Goal: Task Accomplishment & Management: Use online tool/utility

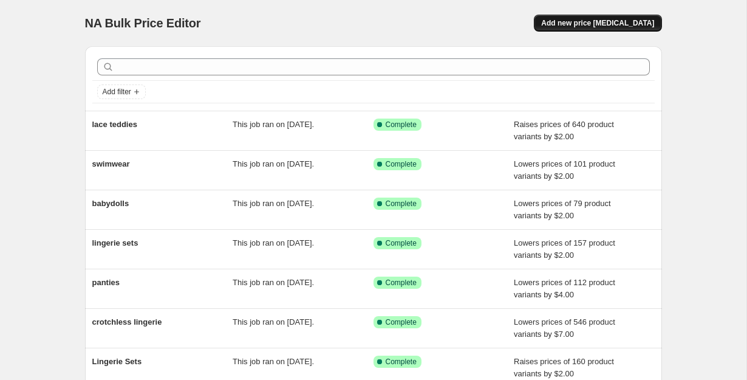
click at [633, 19] on span "Add new price change job" at bounding box center [597, 23] width 113 height 10
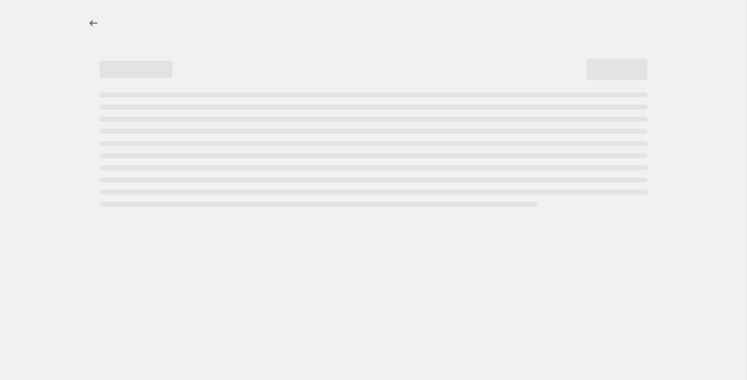
select select "percentage"
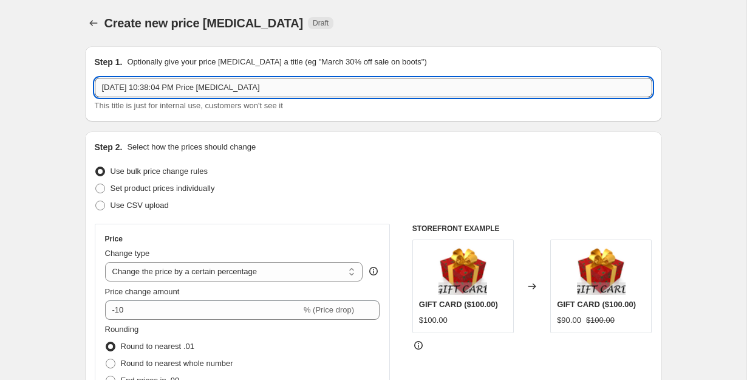
click at [197, 91] on input "Oct 14, 2025, 10:38:04 PM Price change job" at bounding box center [374, 87] width 558 height 19
type input "crotchless lingerie"
click at [276, 273] on select "Change the price to a certain amount Change the price by a certain amount Chang…" at bounding box center [234, 271] width 258 height 19
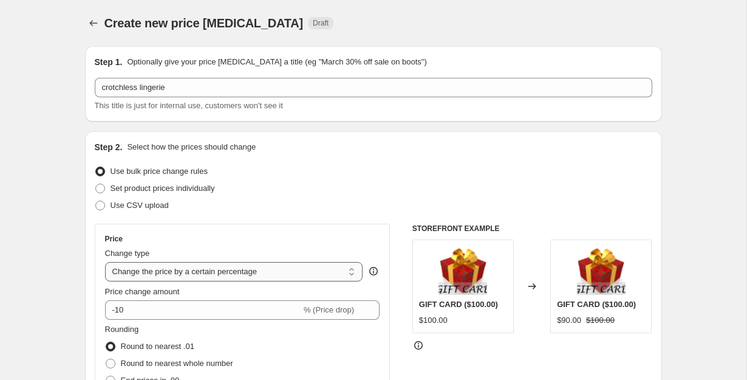
select select "by"
click at [105, 262] on select "Change the price to a certain amount Change the price by a certain amount Chang…" at bounding box center [234, 271] width 258 height 19
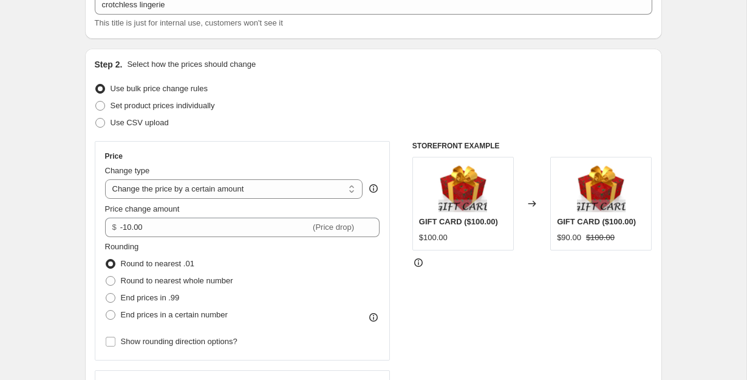
scroll to position [132, 0]
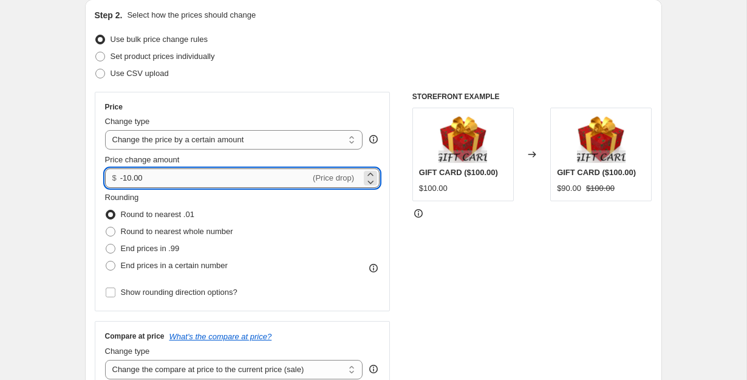
click at [253, 178] on input "-10.00" at bounding box center [215, 177] width 190 height 19
type input "-1.00"
click at [184, 250] on div "End prices in .99" at bounding box center [169, 248] width 128 height 17
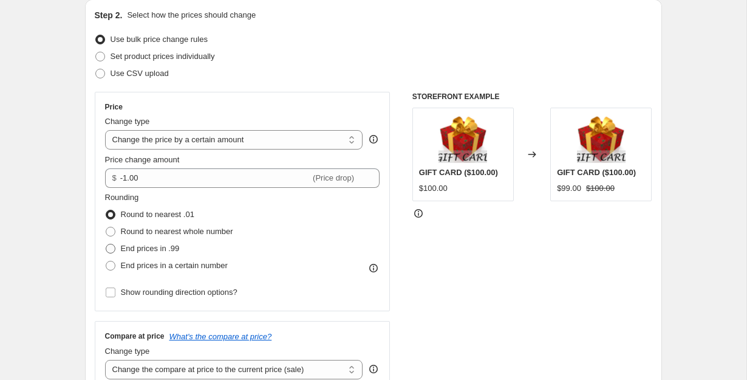
click at [160, 247] on span "End prices in .99" at bounding box center [150, 248] width 59 height 9
click at [106, 244] on input "End prices in .99" at bounding box center [106, 244] width 1 height 1
radio input "true"
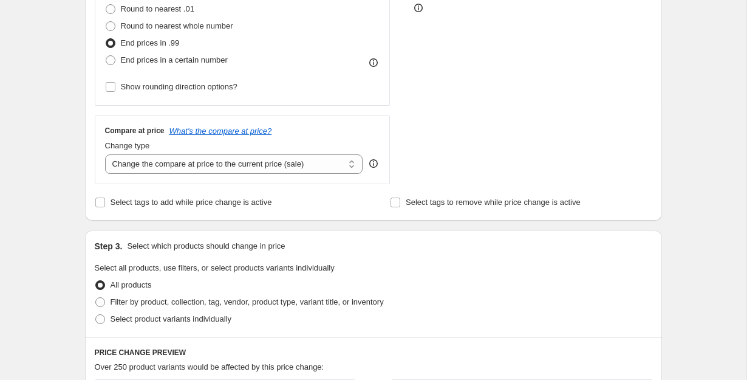
scroll to position [360, 0]
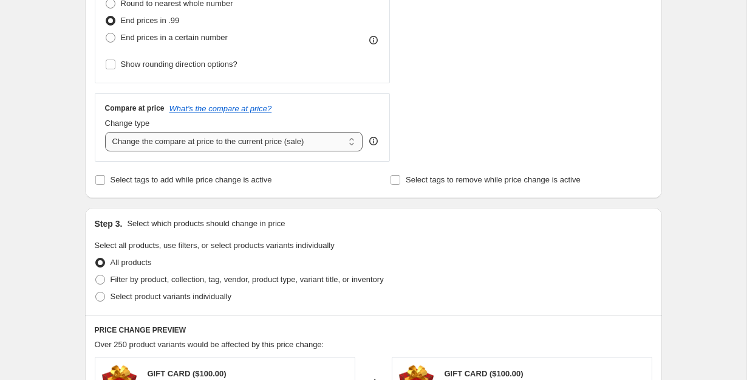
click at [323, 135] on select "Change the compare at price to the current price (sale) Change the compare at p…" at bounding box center [234, 141] width 258 height 19
select select "remove"
click at [105, 132] on select "Change the compare at price to the current price (sale) Change the compare at p…" at bounding box center [234, 141] width 258 height 19
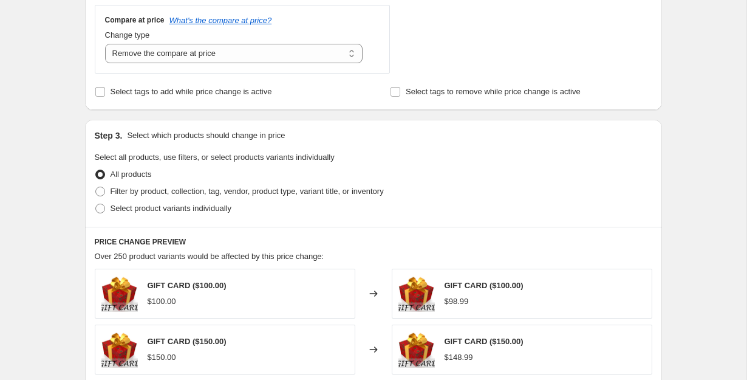
scroll to position [473, 0]
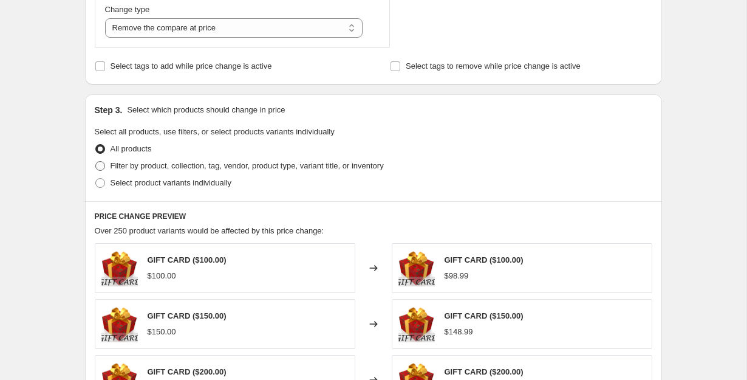
click at [208, 161] on span "Filter by product, collection, tag, vendor, product type, variant title, or inv…" at bounding box center [247, 165] width 273 height 9
click at [96, 161] on input "Filter by product, collection, tag, vendor, product type, variant title, or inv…" at bounding box center [95, 161] width 1 height 1
radio input "true"
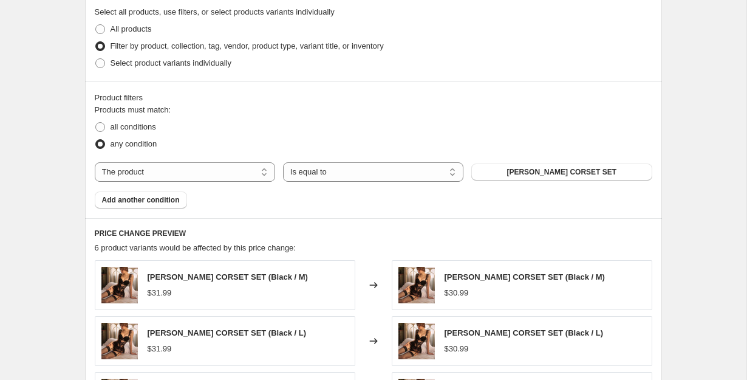
scroll to position [601, 0]
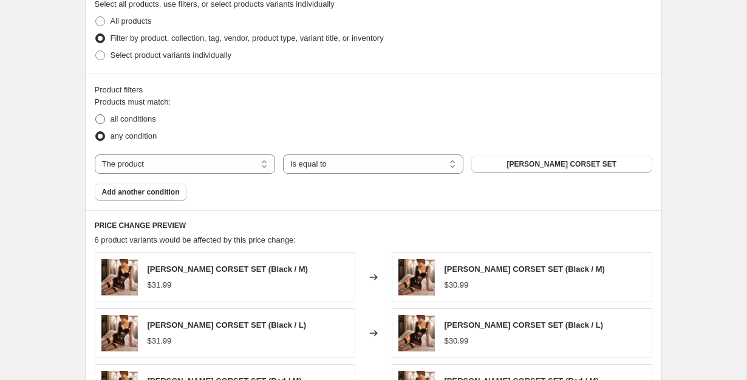
click at [155, 121] on span "all conditions" at bounding box center [134, 118] width 46 height 9
click at [96, 115] on input "all conditions" at bounding box center [95, 114] width 1 height 1
radio input "true"
click at [220, 167] on select "The product The product's collection The product's tag The product's vendor The…" at bounding box center [185, 163] width 180 height 19
select select "collection"
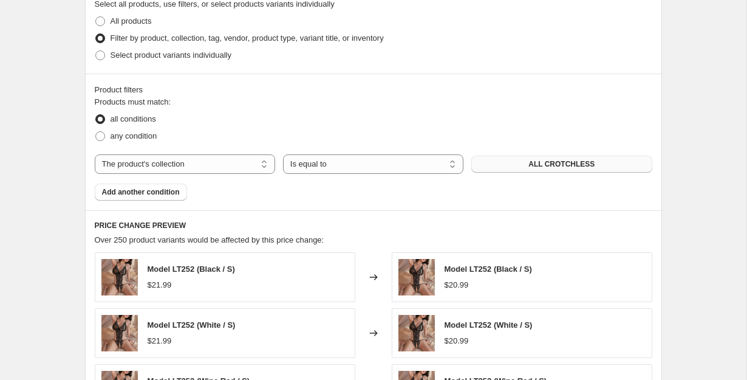
click at [563, 164] on span "ALL CROTCHLESS" at bounding box center [561, 164] width 66 height 10
click at [163, 186] on button "Add another condition" at bounding box center [141, 191] width 92 height 17
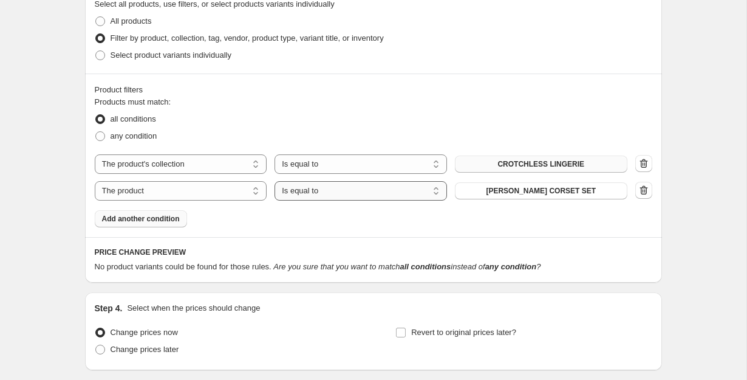
click at [338, 194] on select "Is equal to Is not equal to" at bounding box center [361, 190] width 173 height 19
select select "not_equal"
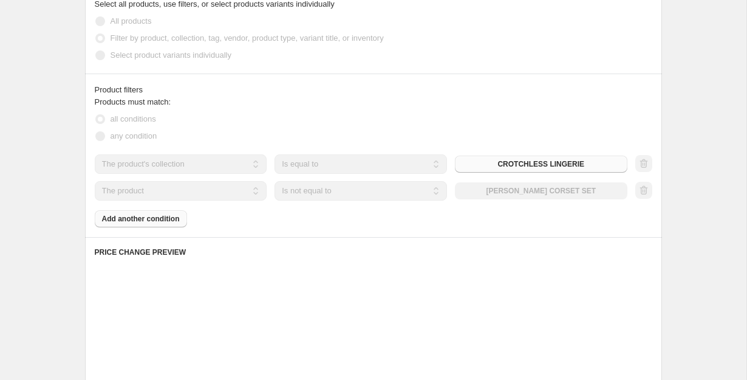
click at [541, 191] on div "The product The product's collection The product's tag The product's vendor The…" at bounding box center [361, 190] width 533 height 19
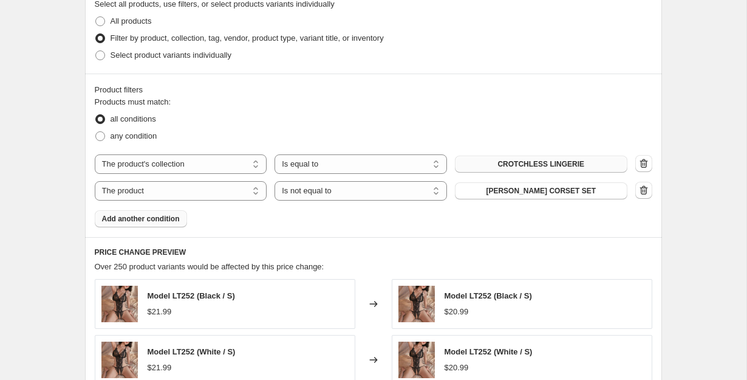
click at [541, 191] on span "ADELE LACE CORSET SET" at bounding box center [541, 191] width 110 height 10
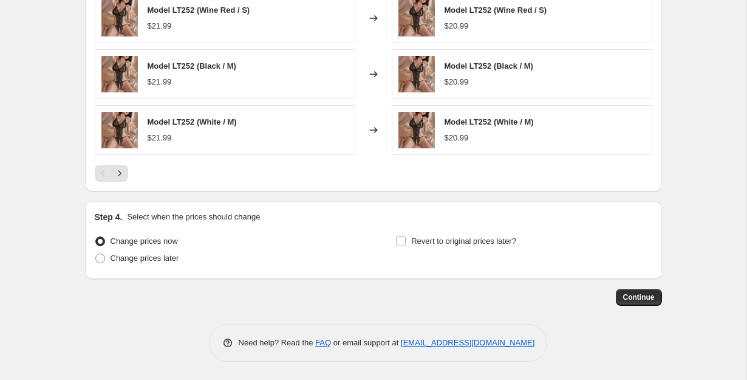
click at [641, 296] on span "Continue" at bounding box center [639, 297] width 32 height 10
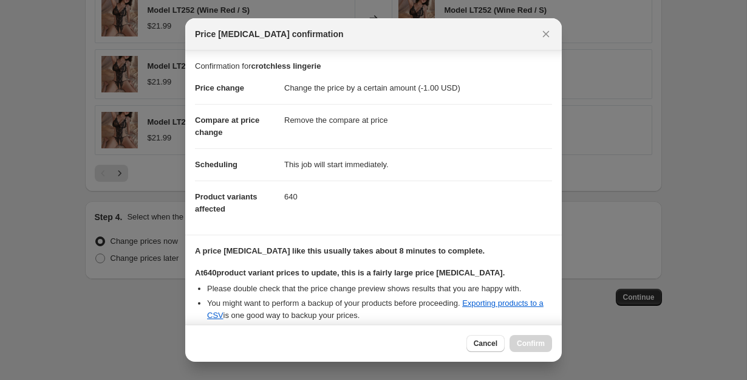
scroll to position [124, 0]
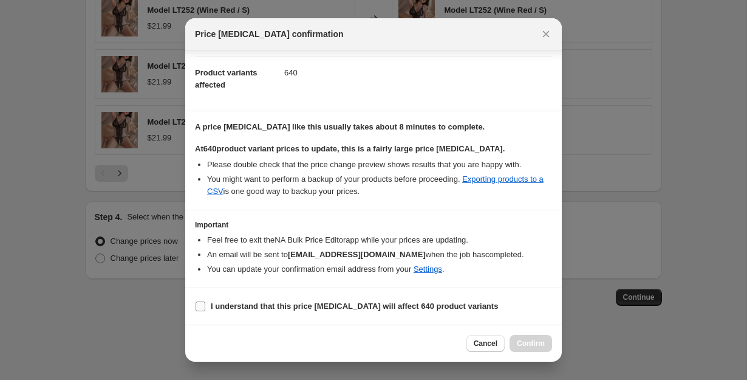
click at [200, 306] on input "I understand that this price change job will affect 640 product variants" at bounding box center [201, 306] width 10 height 10
checkbox input "true"
click at [529, 341] on span "Confirm" at bounding box center [531, 343] width 28 height 10
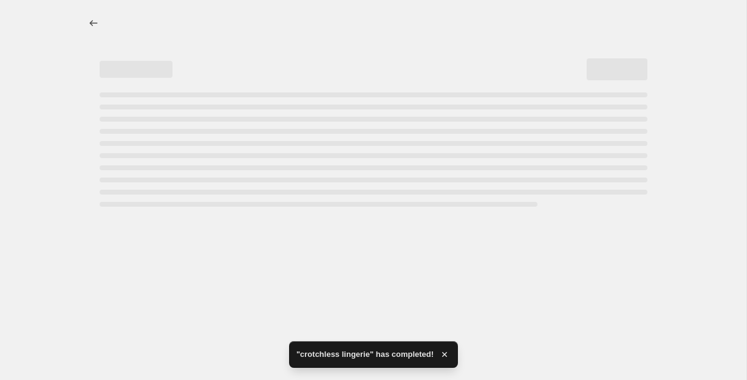
select select "by"
select select "remove"
select select "collection"
select select "not_equal"
